Goal: Task Accomplishment & Management: Manage account settings

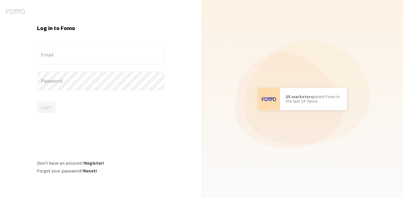
click at [73, 58] on label "Email" at bounding box center [101, 54] width 128 height 19
click at [73, 58] on input "Email" at bounding box center [101, 54] width 128 height 19
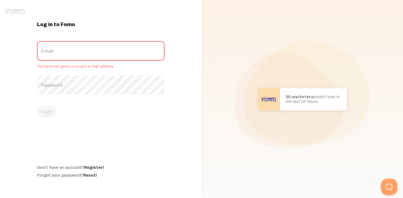
click at [113, 45] on label "Email" at bounding box center [101, 50] width 128 height 19
click at [113, 45] on input "Email" at bounding box center [101, 50] width 128 height 19
click at [100, 87] on label "Password" at bounding box center [101, 84] width 128 height 19
click at [88, 52] on label "Email" at bounding box center [101, 50] width 128 height 19
click at [88, 52] on input "Email" at bounding box center [101, 50] width 128 height 19
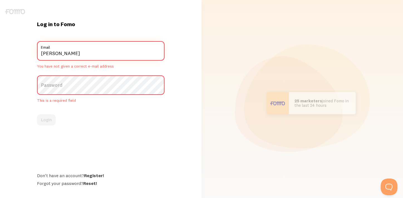
type input "[EMAIL_ADDRESS][DOMAIN_NAME]"
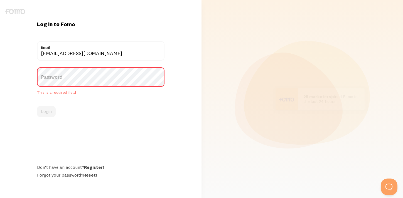
click at [89, 83] on label "Password" at bounding box center [101, 76] width 128 height 19
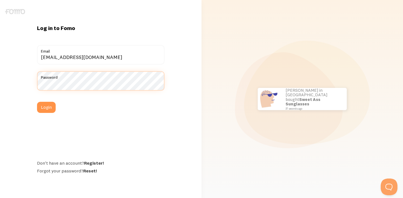
click at [37, 102] on button "Login" at bounding box center [46, 107] width 19 height 11
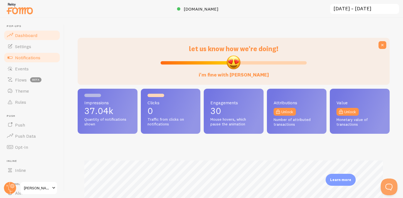
click at [26, 55] on span "Notifications" at bounding box center [27, 58] width 25 height 6
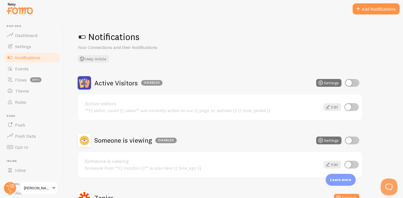
click at [208, 64] on div "Notifications Your Connections and their Notifications Help Article Active Visi…" at bounding box center [233, 108] width 338 height 180
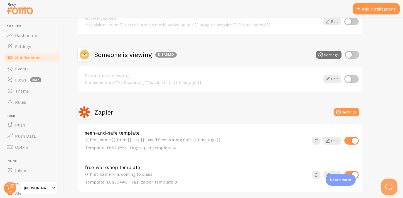
scroll to position [93, 0]
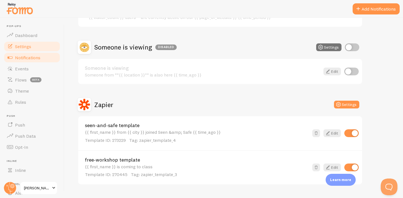
click at [27, 46] on span "Settings" at bounding box center [23, 47] width 16 height 6
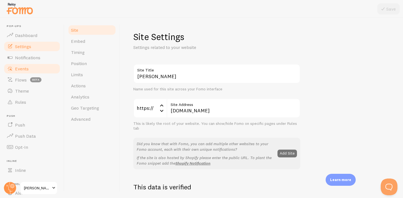
click at [26, 68] on span "Events" at bounding box center [22, 69] width 14 height 6
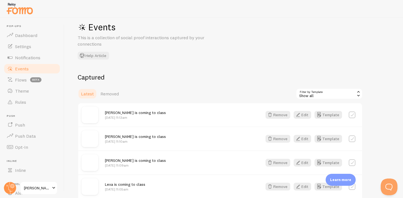
scroll to position [24, 0]
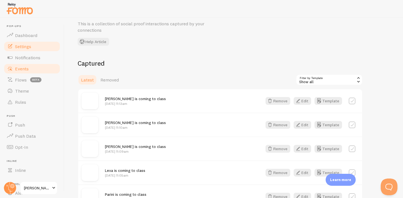
click at [40, 47] on link "Settings" at bounding box center [31, 46] width 57 height 11
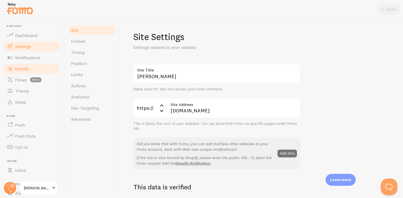
click at [29, 72] on link "Events" at bounding box center [31, 68] width 57 height 11
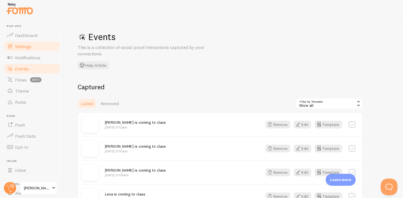
click at [26, 48] on span "Settings" at bounding box center [23, 47] width 16 height 6
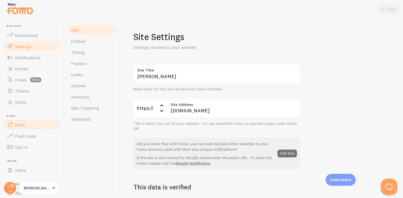
click at [25, 128] on link "Push" at bounding box center [31, 124] width 57 height 11
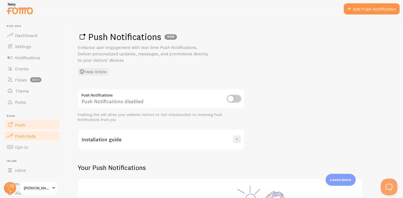
click at [29, 136] on span "Push Data" at bounding box center [25, 136] width 21 height 6
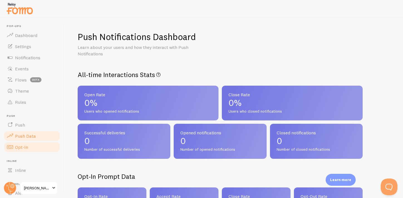
click at [28, 145] on link "Opt-In" at bounding box center [31, 147] width 57 height 11
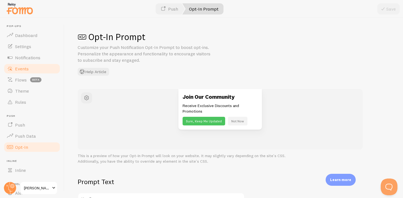
click at [37, 68] on link "Events" at bounding box center [31, 68] width 57 height 11
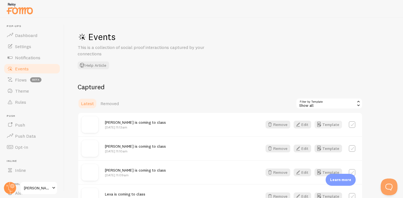
click at [327, 122] on button "Template" at bounding box center [328, 125] width 28 height 8
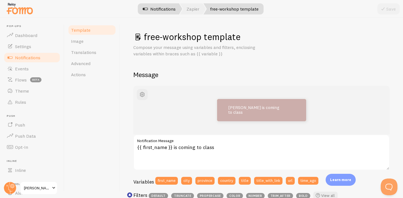
click at [174, 6] on link "Notifications" at bounding box center [159, 8] width 46 height 11
